Goal: Information Seeking & Learning: Learn about a topic

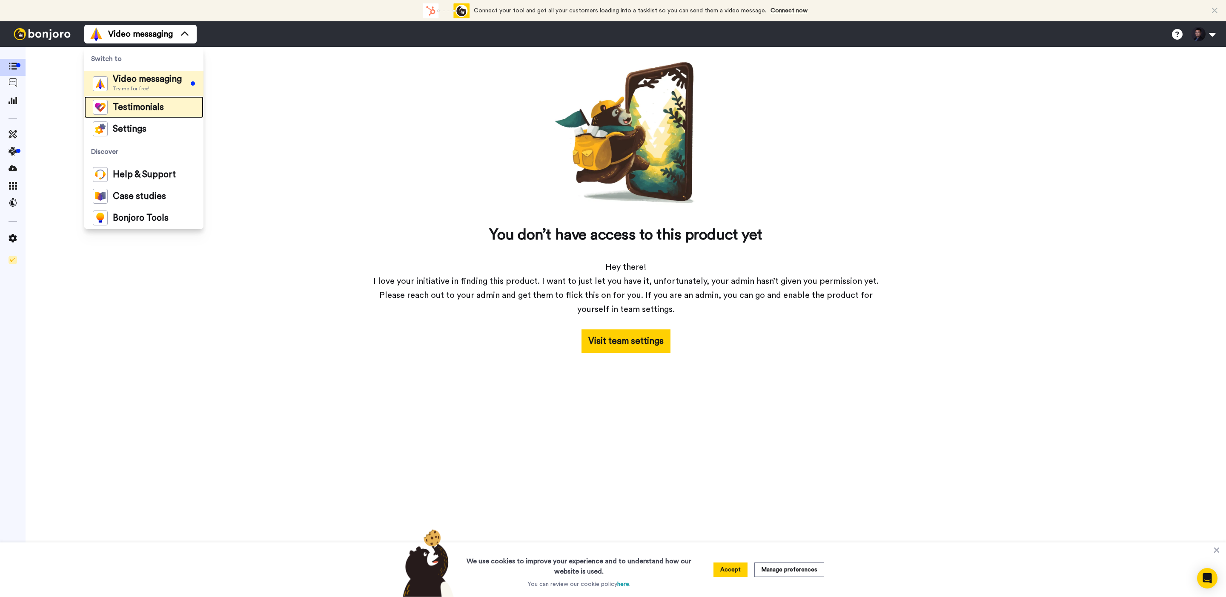
click at [175, 109] on li "Testimonials" at bounding box center [143, 107] width 119 height 22
